Goal: Task Accomplishment & Management: Manage account settings

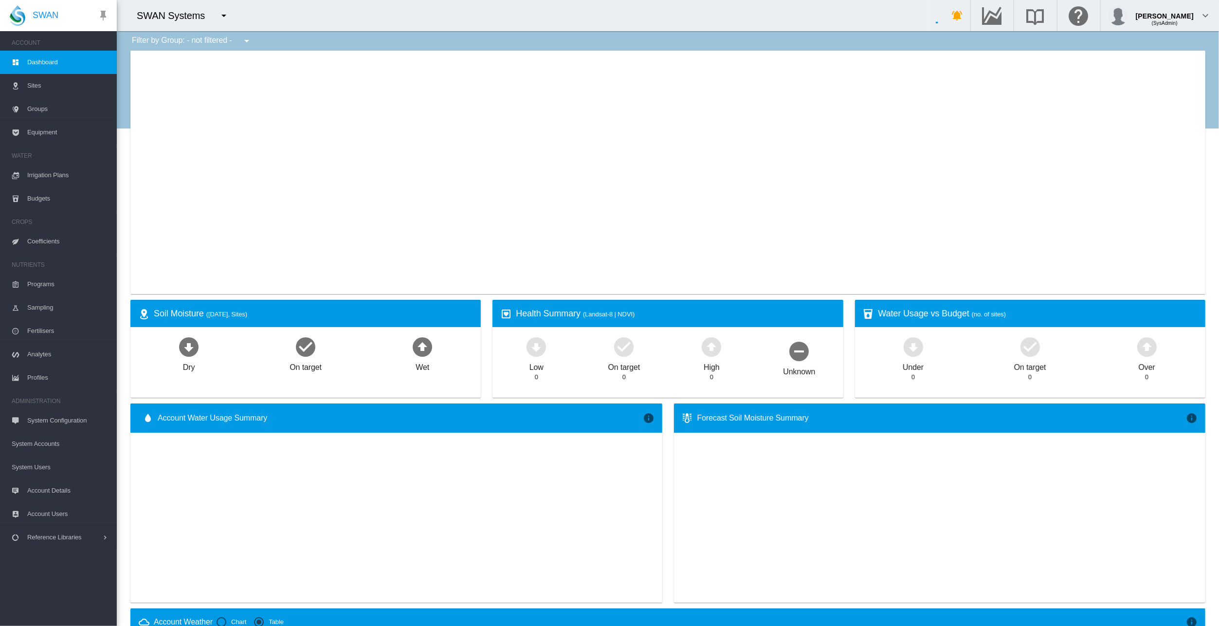
click at [47, 513] on span "Account Users" at bounding box center [68, 513] width 82 height 23
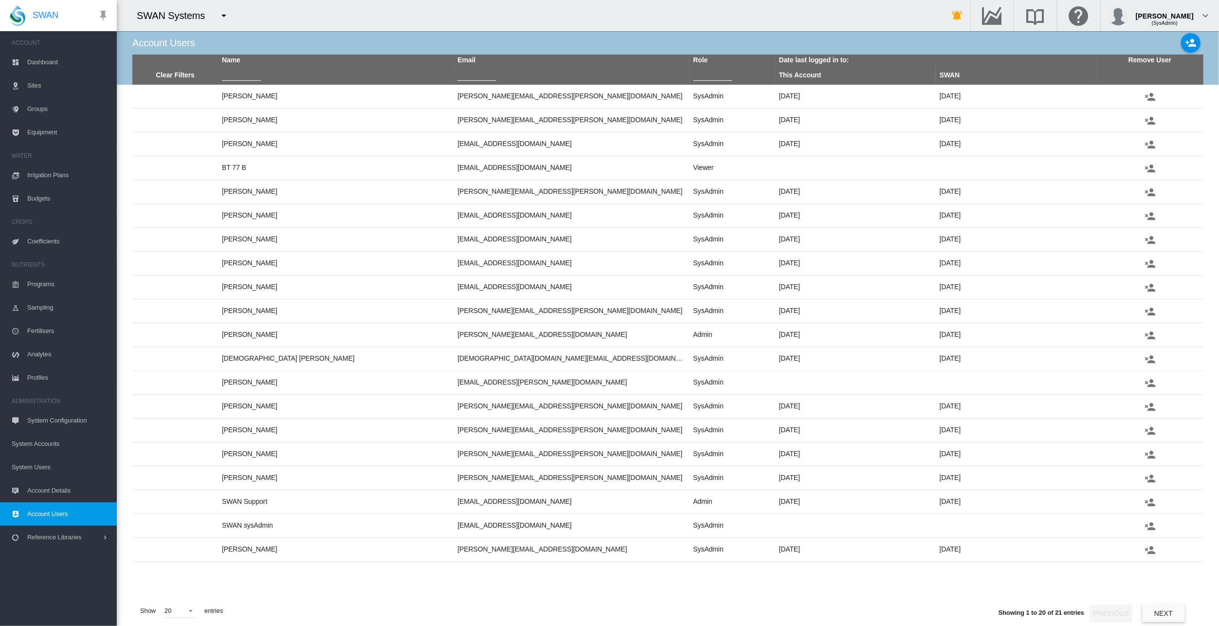
click at [46, 468] on span "System Users" at bounding box center [60, 467] width 97 height 23
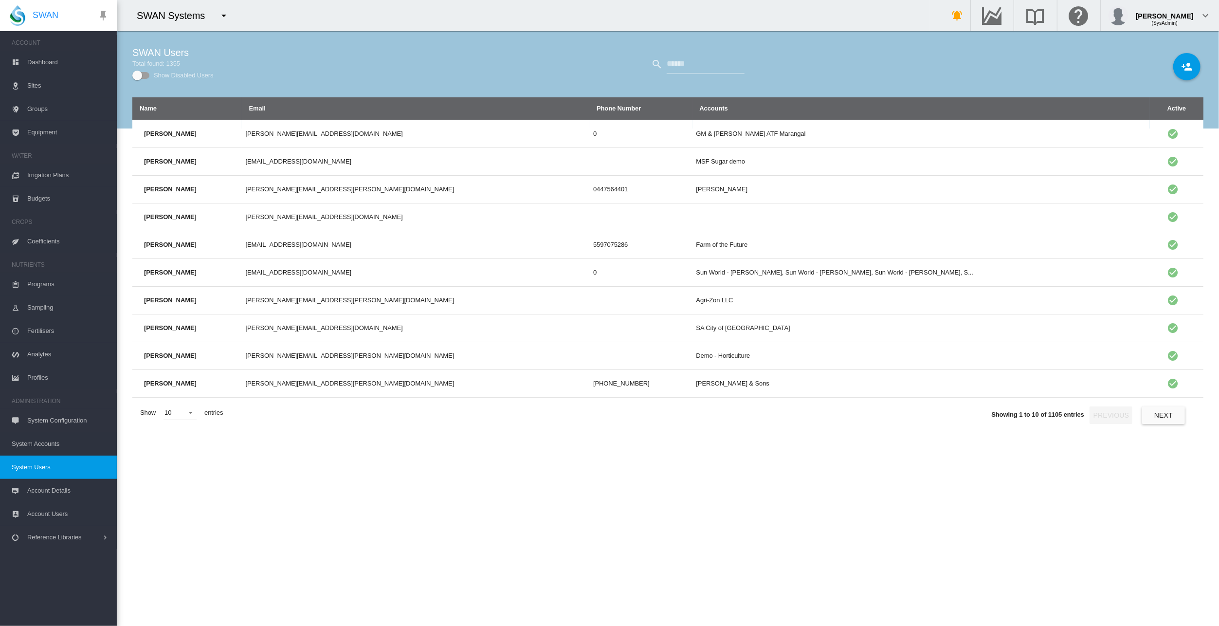
click at [145, 74] on div "Show Disabled Users" at bounding box center [141, 75] width 17 height 7
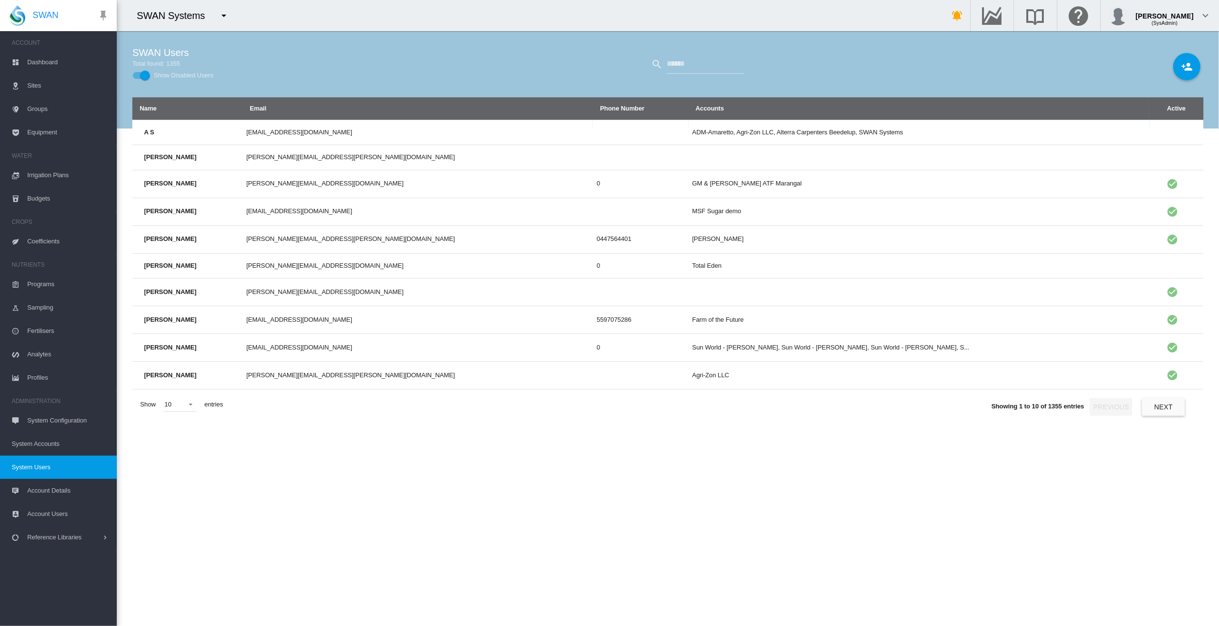
click at [138, 75] on div "Show Disabled Users" at bounding box center [141, 75] width 17 height 7
